Goal: Task Accomplishment & Management: Complete application form

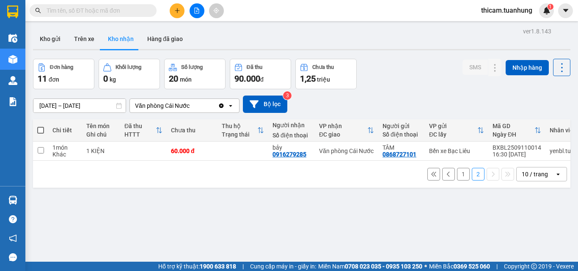
click at [134, 13] on input "text" at bounding box center [97, 10] width 100 height 9
click at [179, 8] on icon "plus" at bounding box center [177, 11] width 6 height 6
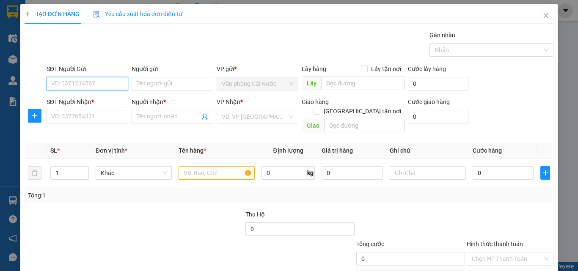
click at [104, 84] on input "SĐT Người Gửi" at bounding box center [88, 84] width 82 height 14
click at [91, 101] on div "0779043690 - ngọt" at bounding box center [86, 100] width 71 height 9
type input "0779043690"
type input "ngọt"
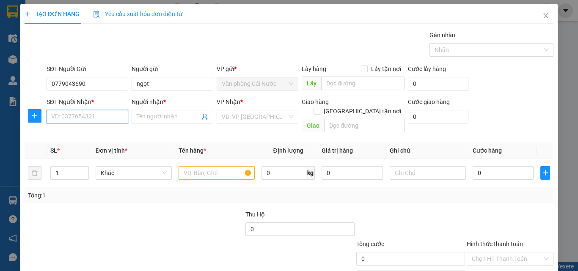
click at [93, 116] on input "SĐT Người Nhận *" at bounding box center [88, 117] width 82 height 14
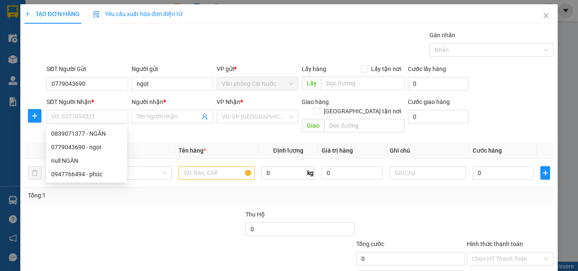
click at [96, 77] on div "SĐT Người Gửi" at bounding box center [88, 70] width 82 height 13
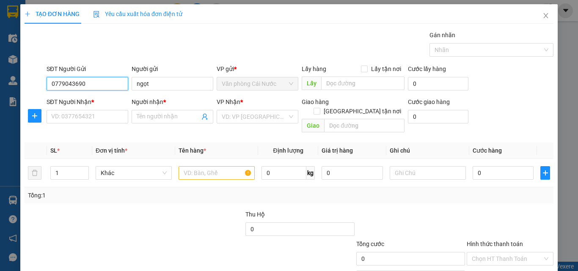
click at [97, 77] on input "0779043690" at bounding box center [88, 84] width 82 height 14
click at [103, 80] on input "0779043690" at bounding box center [88, 84] width 82 height 14
type input "0"
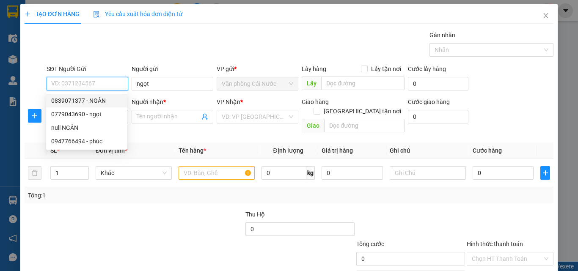
click at [102, 98] on div "0839071377 - NGÂN" at bounding box center [86, 100] width 71 height 9
type input "0839071377"
type input "NGÂN"
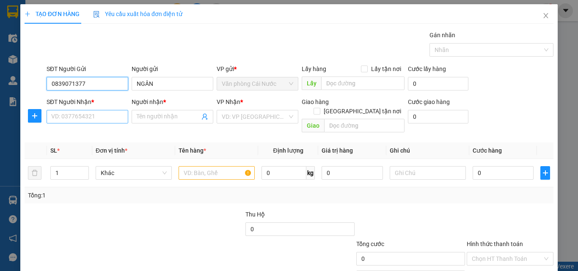
type input "0839071377"
click at [94, 113] on input "SĐT Người Nhận *" at bounding box center [88, 117] width 82 height 14
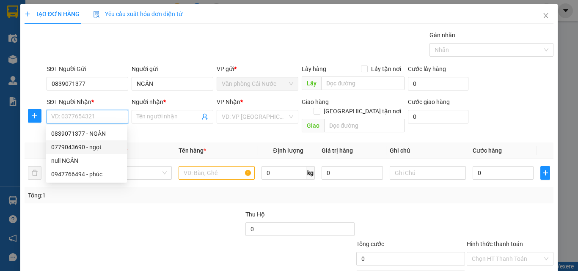
click at [84, 146] on div "0779043690 - ngọt" at bounding box center [86, 147] width 71 height 9
type input "0779043690"
type input "ngọt"
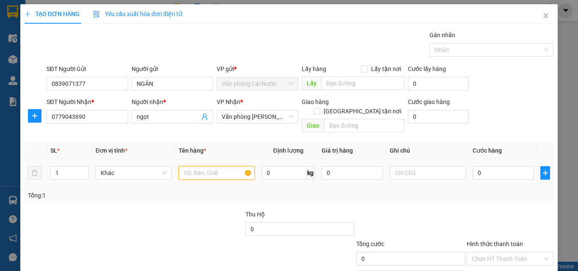
click at [209, 166] on input "text" at bounding box center [217, 173] width 76 height 14
type input "1 THÙNG"
click at [488, 168] on input "0" at bounding box center [503, 173] width 61 height 14
type input "7"
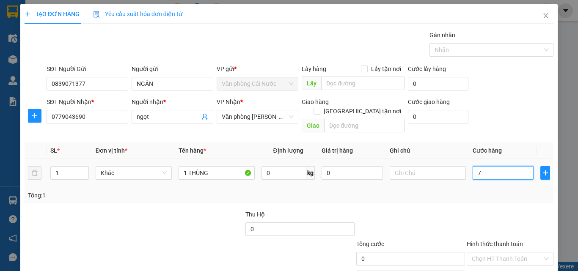
type input "7"
type input "70"
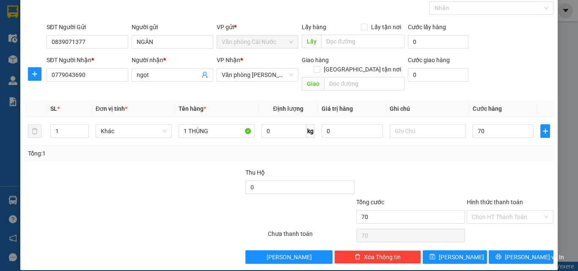
type input "70.000"
click at [506, 214] on div "Hình thức thanh toán Chọn HT Thanh Toán" at bounding box center [510, 213] width 87 height 30
drag, startPoint x: 506, startPoint y: 206, endPoint x: 500, endPoint y: 209, distance: 6.7
click at [505, 211] on input "Hình thức thanh toán" at bounding box center [507, 217] width 71 height 13
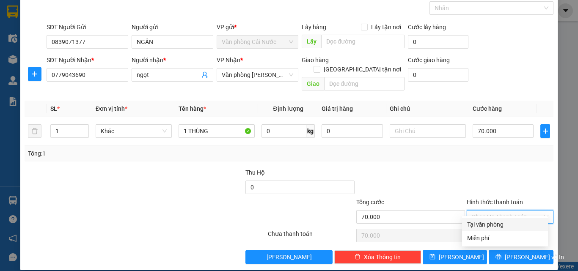
click at [490, 225] on div "Tại văn phòng" at bounding box center [505, 224] width 76 height 9
type input "0"
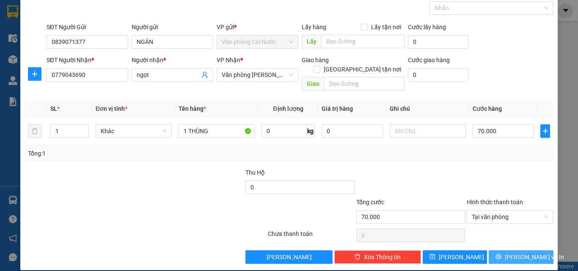
click at [489, 250] on button "[PERSON_NAME] và In" at bounding box center [521, 257] width 65 height 14
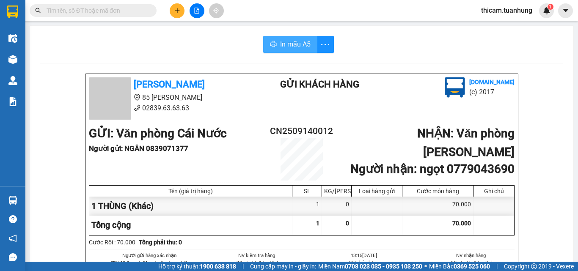
click at [287, 47] on span "In mẫu A5" at bounding box center [295, 44] width 30 height 11
